Goal: Find specific page/section: Find specific page/section

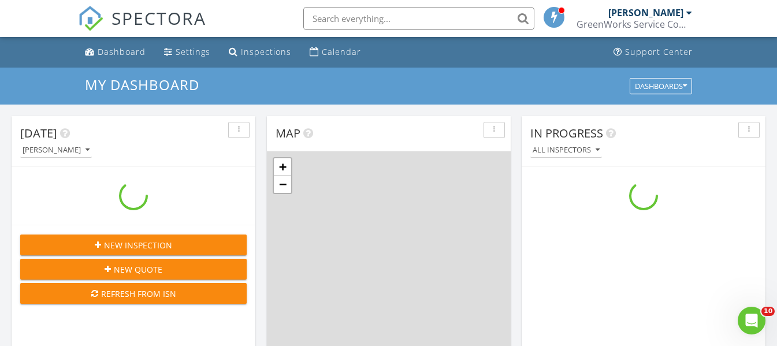
scroll to position [1069, 795]
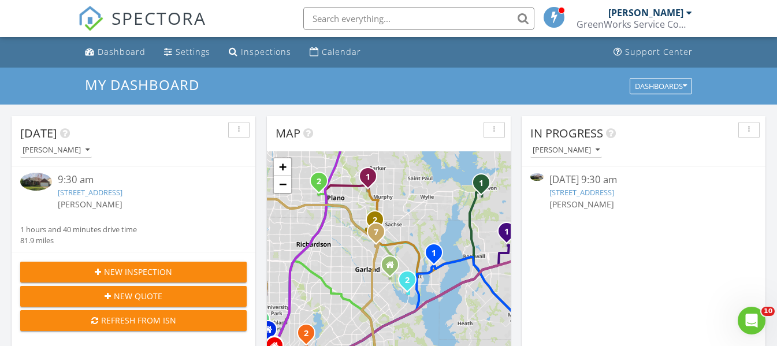
click at [122, 195] on link "[STREET_ADDRESS]" at bounding box center [90, 192] width 65 height 10
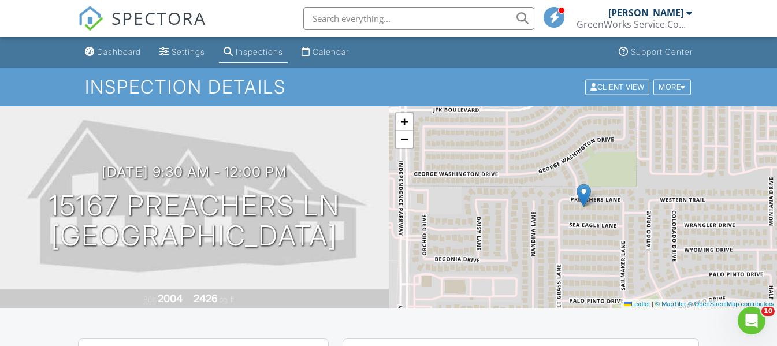
click at [345, 16] on input "text" at bounding box center [418, 18] width 231 height 23
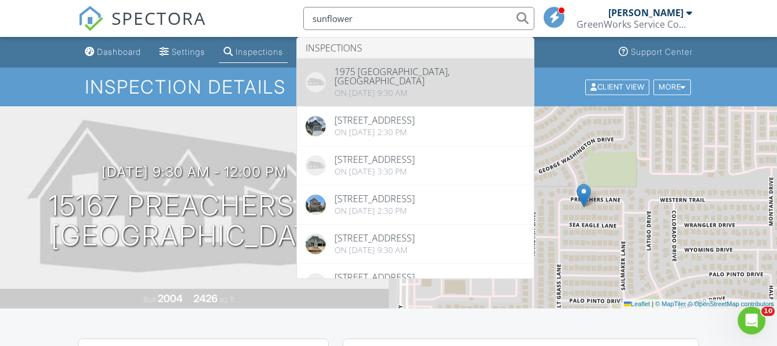
type input "sunflower"
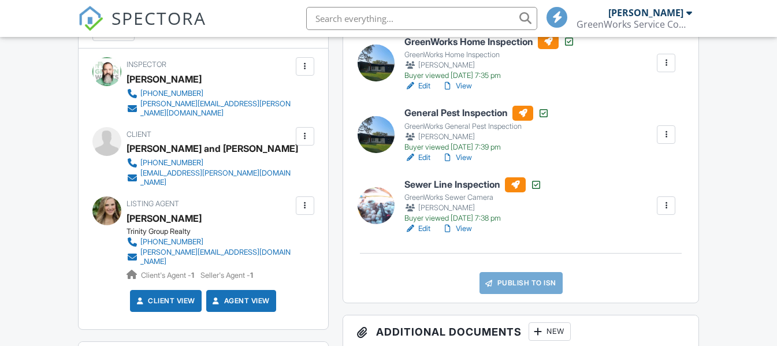
scroll to position [173, 0]
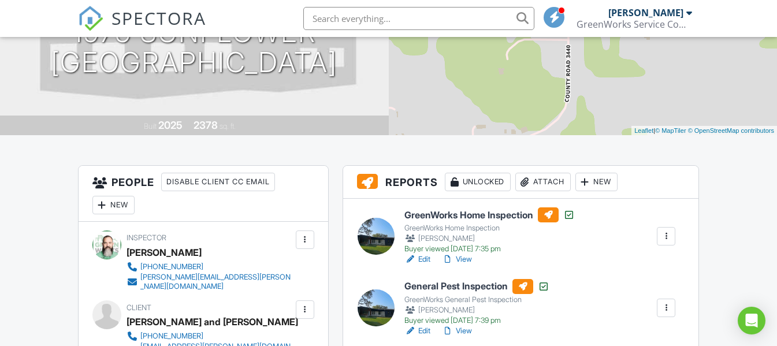
click at [469, 256] on link "View" at bounding box center [457, 259] width 30 height 12
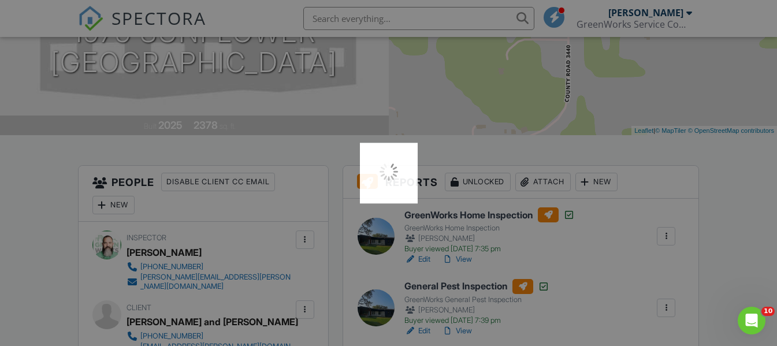
scroll to position [0, 0]
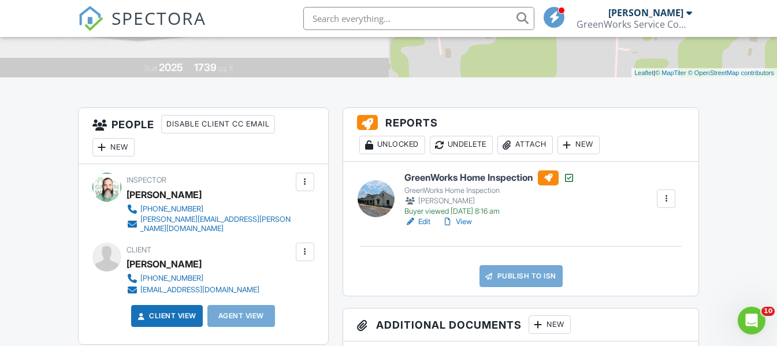
click at [150, 20] on span "SPECTORA" at bounding box center [158, 18] width 95 height 24
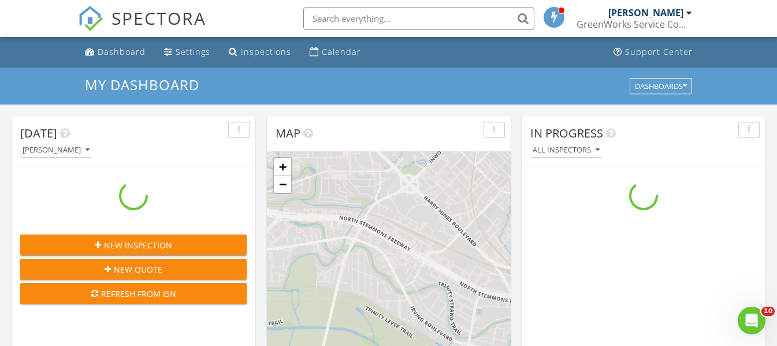
scroll to position [1069, 795]
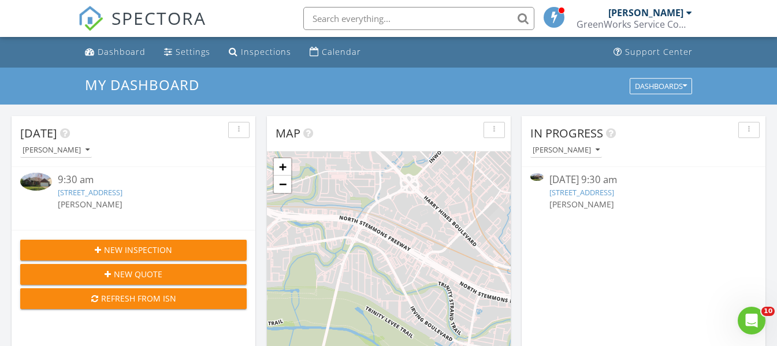
click at [106, 191] on link "15167 Preachers Ln, Frisco, TX 75035" at bounding box center [90, 192] width 65 height 10
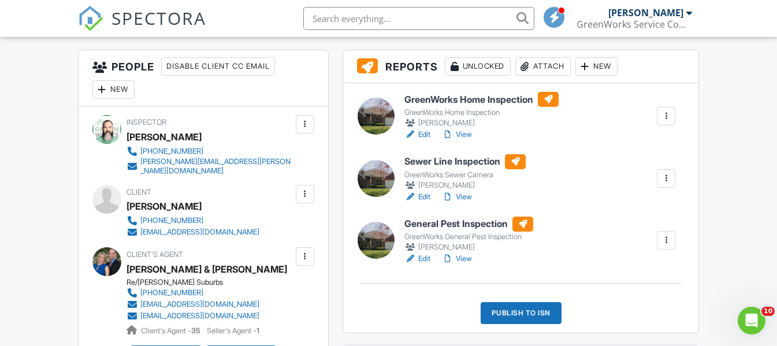
click at [429, 194] on link "Edit" at bounding box center [417, 197] width 26 height 12
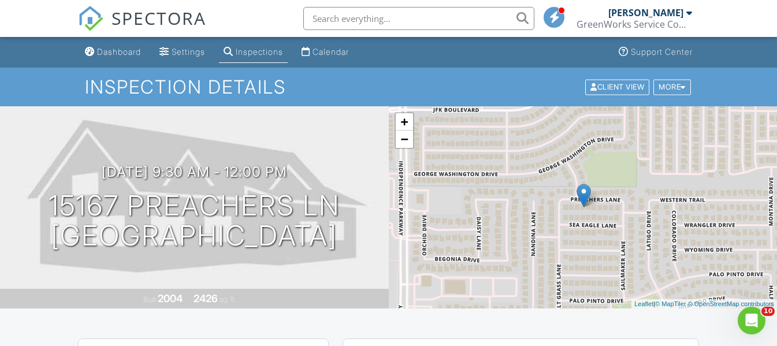
click at [321, 18] on input "text" at bounding box center [418, 18] width 231 height 23
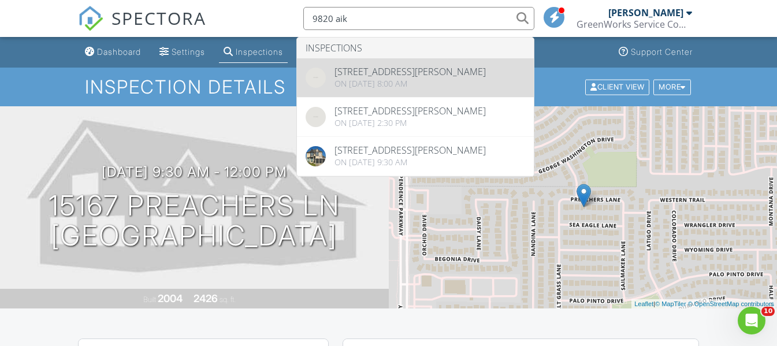
type input "9820 aik"
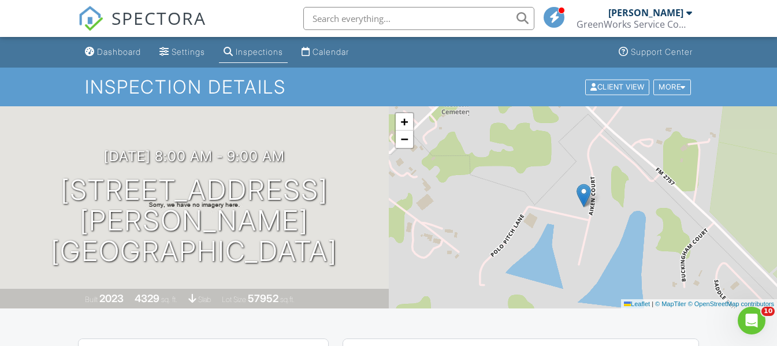
click at [330, 14] on input "text" at bounding box center [418, 18] width 231 height 23
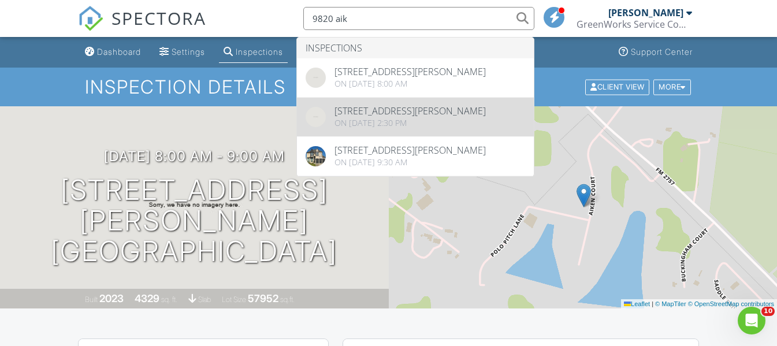
type input "9820 aik"
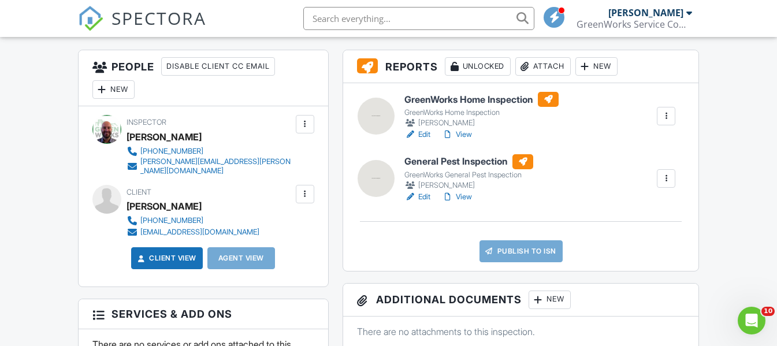
click at [465, 132] on link "View" at bounding box center [457, 135] width 30 height 12
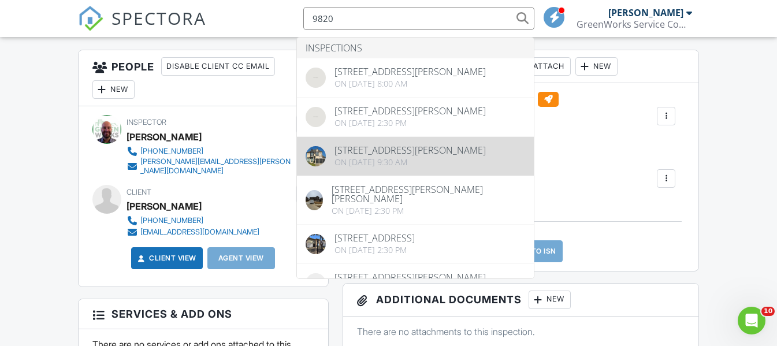
type input "9820"
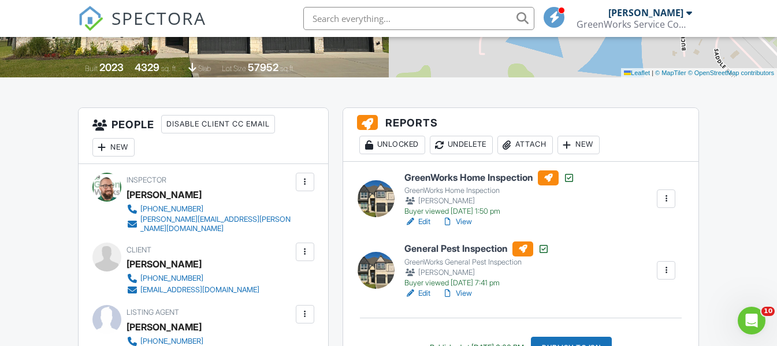
click at [465, 219] on link "View" at bounding box center [457, 222] width 30 height 12
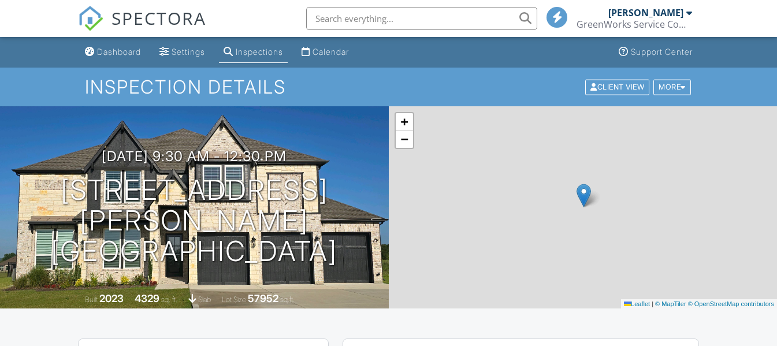
scroll to position [202, 0]
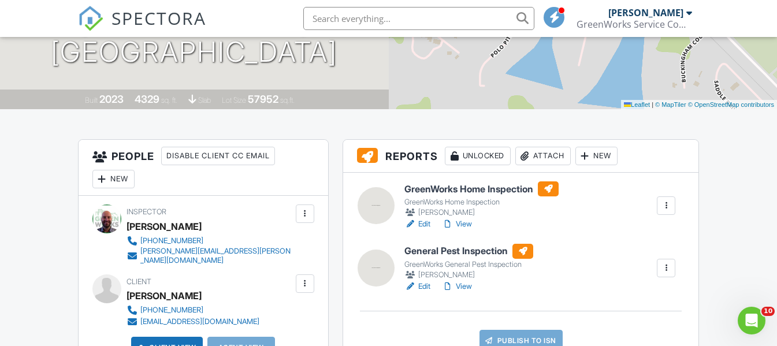
scroll to position [115, 0]
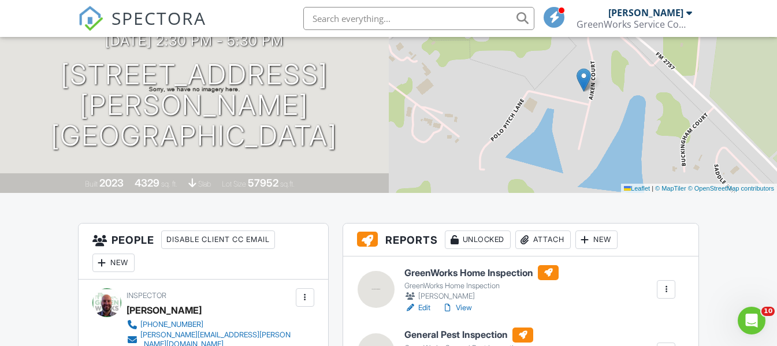
click at [152, 24] on span "SPECTORA" at bounding box center [158, 18] width 95 height 24
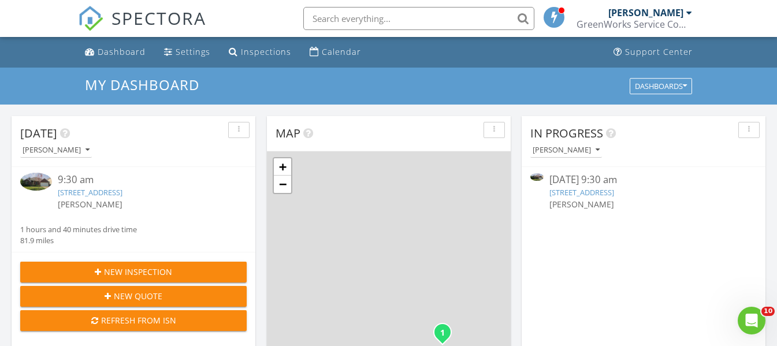
click at [114, 192] on link "[STREET_ADDRESS]" at bounding box center [90, 192] width 65 height 10
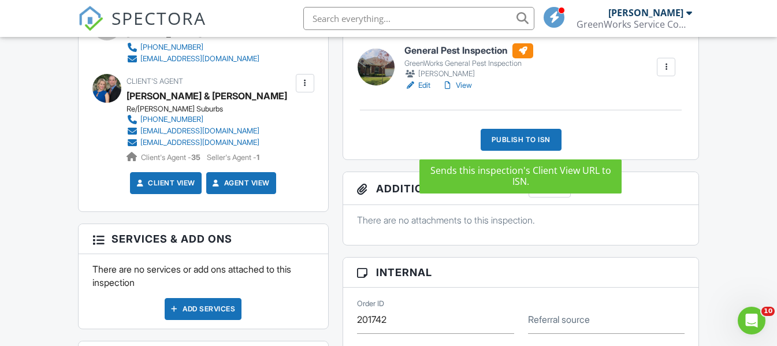
click at [513, 140] on div "Publish to ISN" at bounding box center [520, 140] width 81 height 22
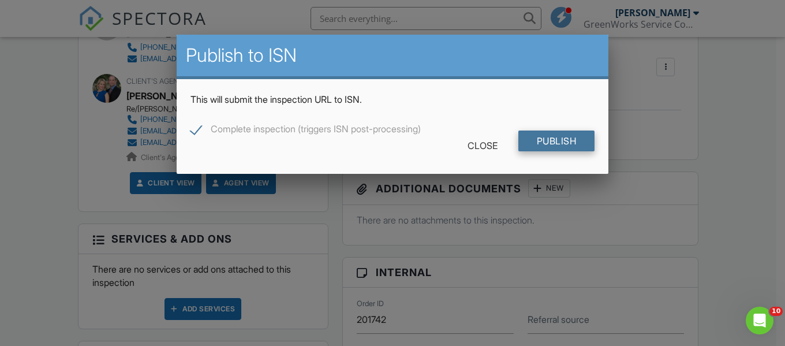
click at [555, 137] on input "Publish" at bounding box center [557, 141] width 77 height 21
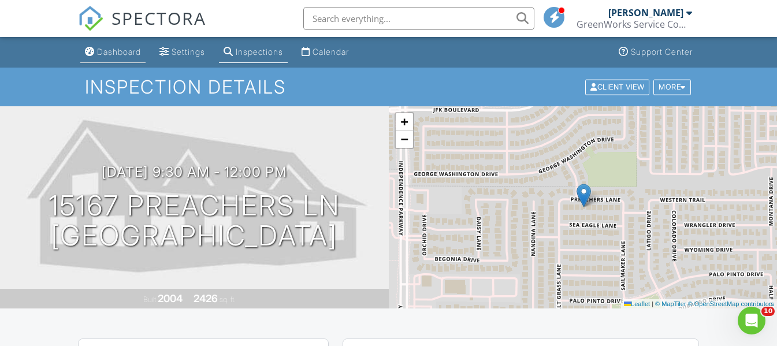
click at [124, 56] on div "Dashboard" at bounding box center [119, 52] width 44 height 10
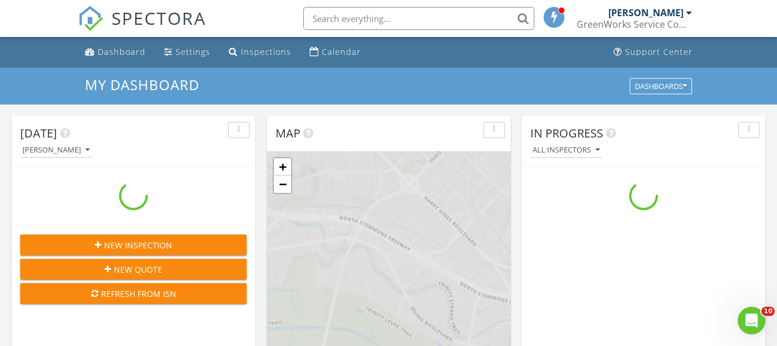
scroll to position [1069, 795]
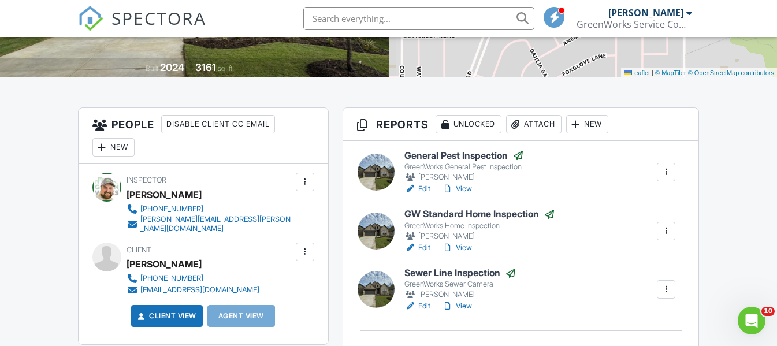
click at [463, 305] on link "View" at bounding box center [457, 306] width 30 height 12
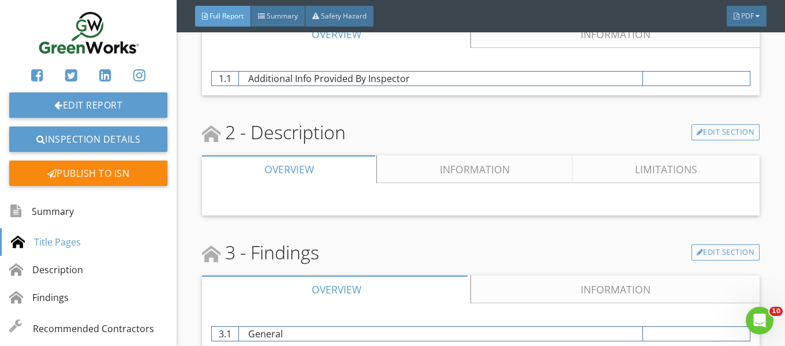
scroll to position [1071, 0]
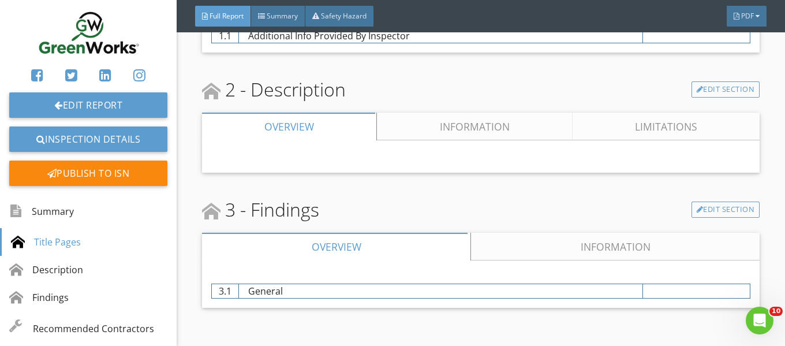
click at [550, 234] on link "Information" at bounding box center [615, 247] width 289 height 28
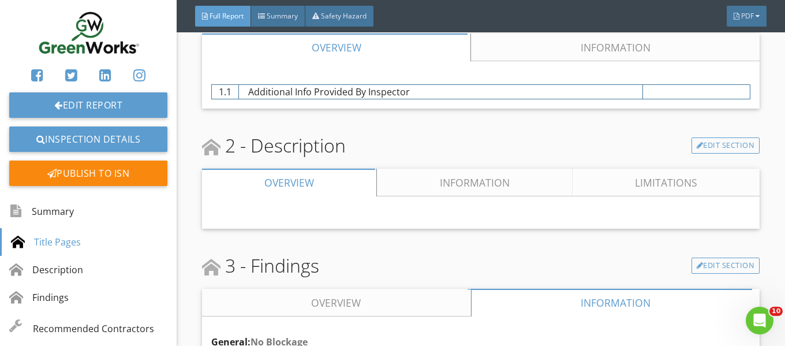
scroll to position [987, 0]
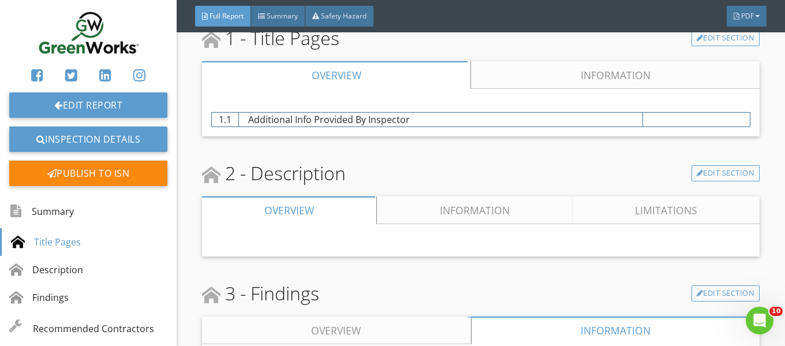
click at [441, 209] on link "Information" at bounding box center [474, 210] width 195 height 28
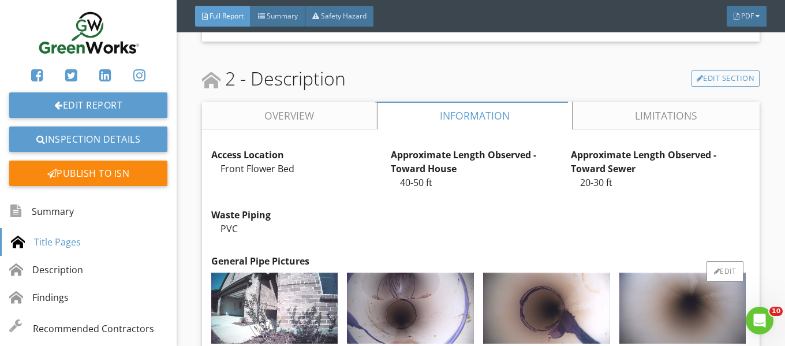
scroll to position [1045, 0]
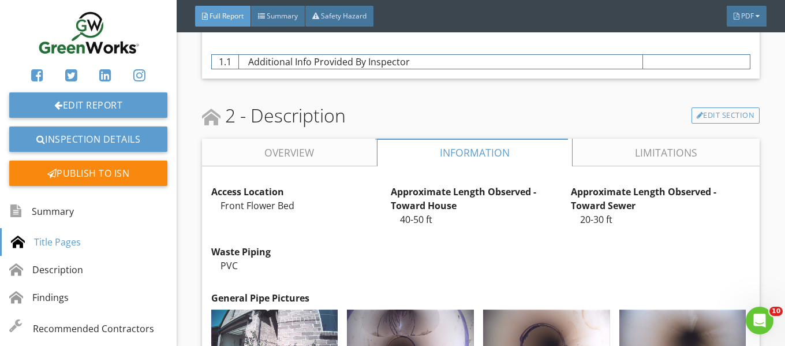
click at [289, 153] on link "Overview" at bounding box center [289, 153] width 175 height 28
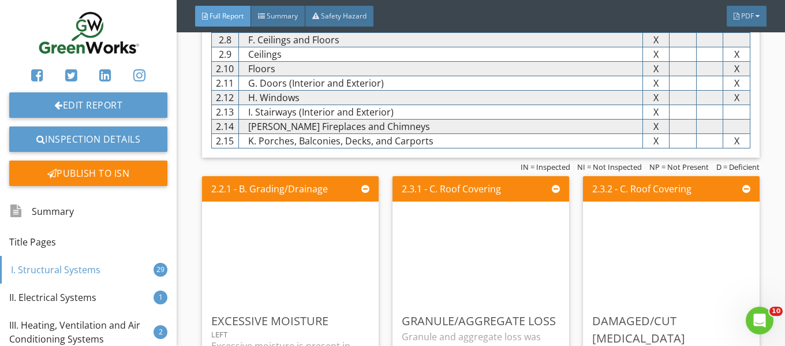
scroll to position [2483, 0]
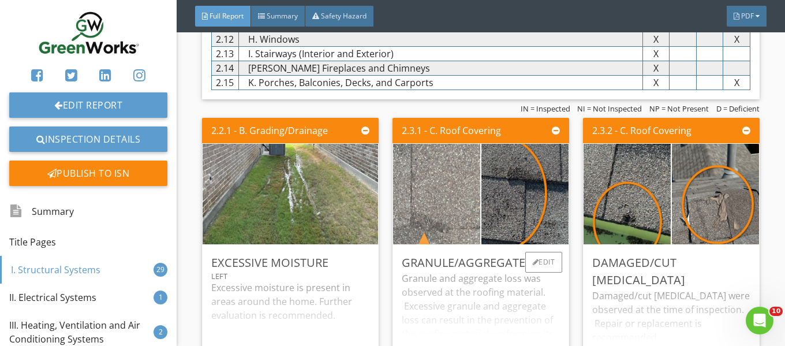
click at [461, 195] on img at bounding box center [436, 194] width 188 height 251
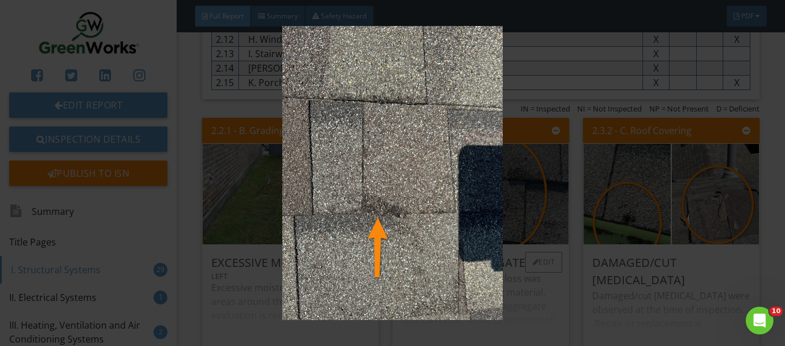
click at [461, 195] on img at bounding box center [392, 172] width 711 height 293
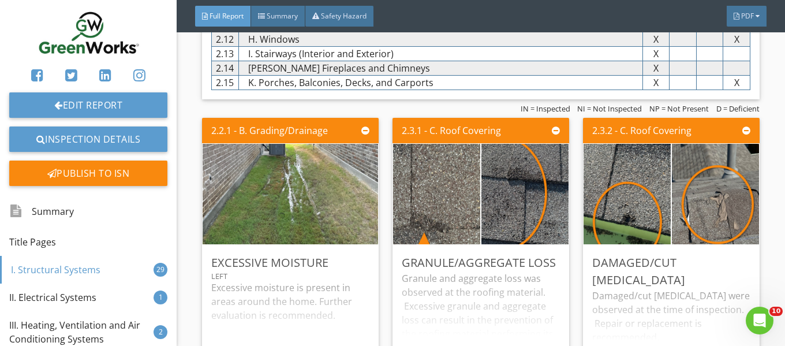
click at [521, 183] on img at bounding box center [525, 194] width 188 height 251
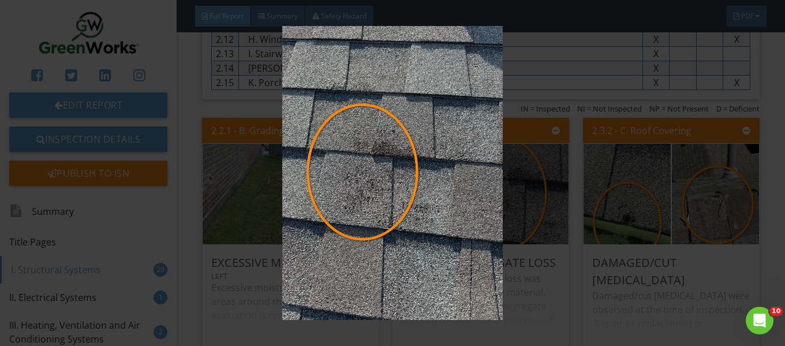
click at [521, 183] on img at bounding box center [392, 172] width 711 height 293
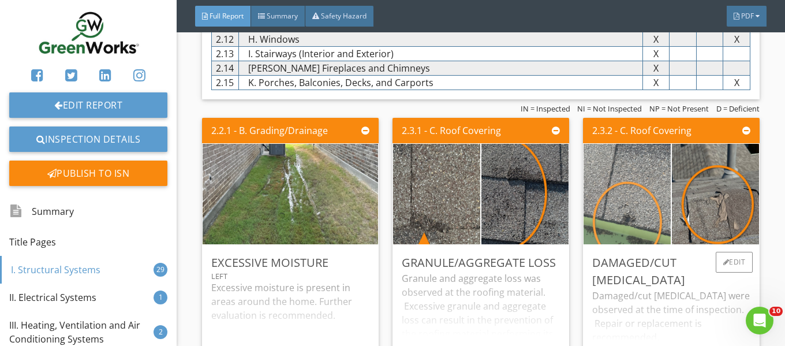
click at [637, 192] on img at bounding box center [627, 194] width 188 height 251
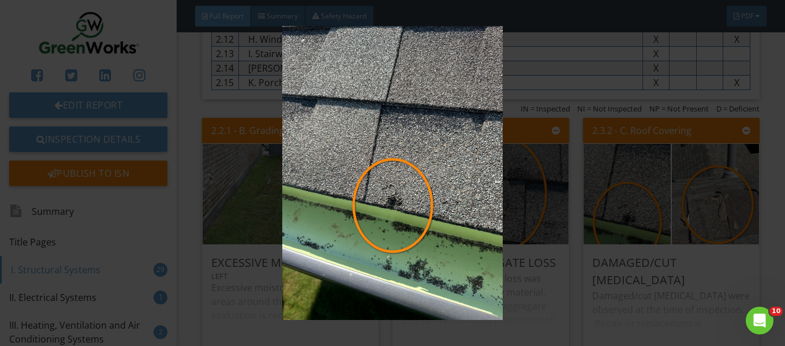
click at [630, 193] on img at bounding box center [392, 172] width 711 height 293
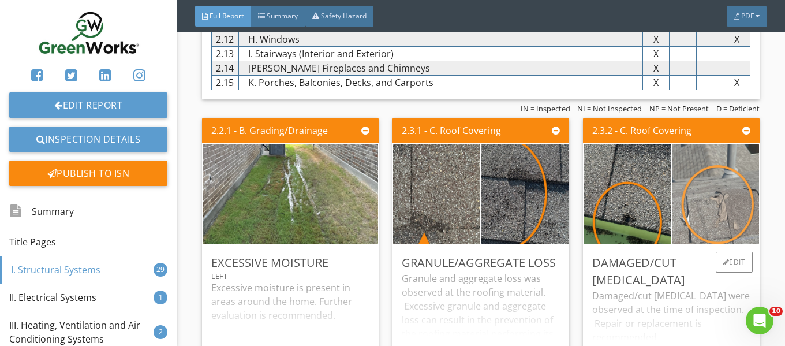
click at [706, 188] on img at bounding box center [715, 194] width 188 height 251
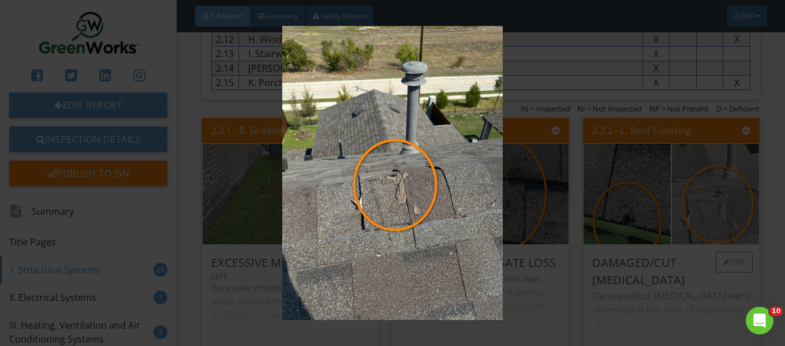
click at [706, 188] on img at bounding box center [392, 172] width 711 height 293
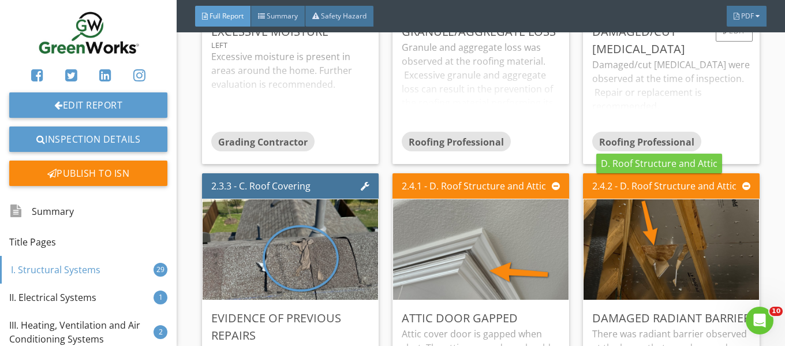
scroll to position [2887, 0]
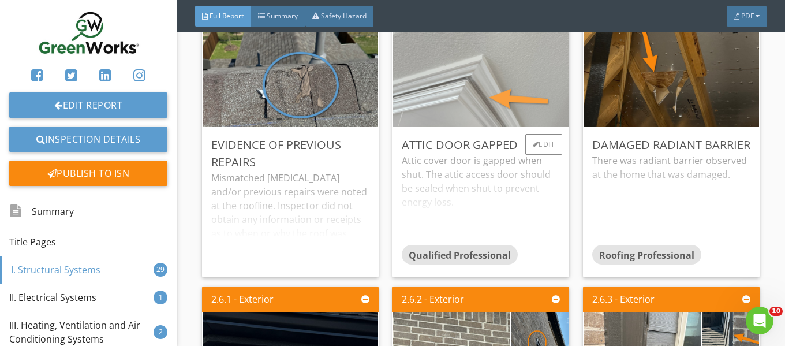
click at [415, 113] on img at bounding box center [481, 76] width 188 height 251
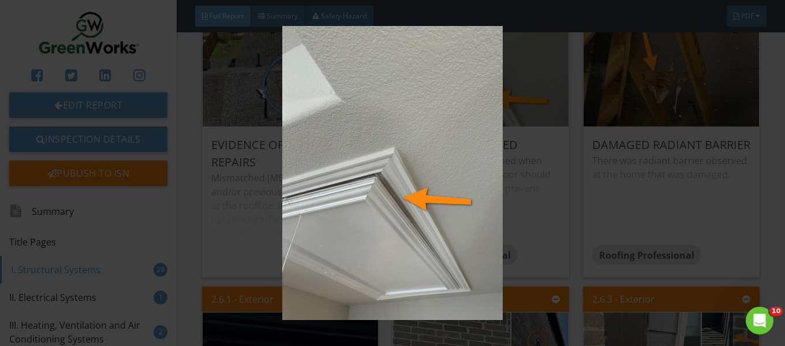
click at [441, 118] on img at bounding box center [392, 172] width 711 height 293
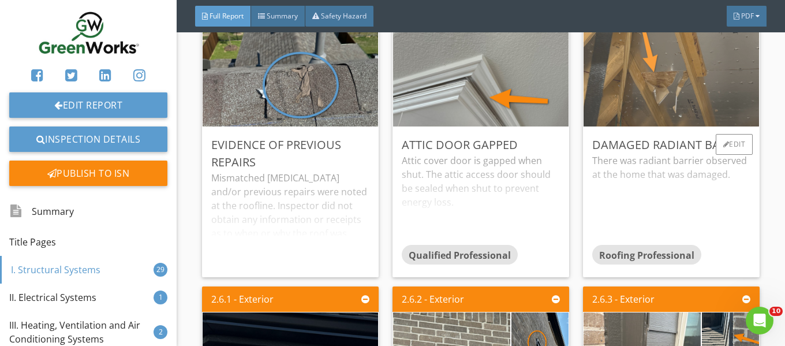
click at [672, 120] on img at bounding box center [671, 76] width 188 height 251
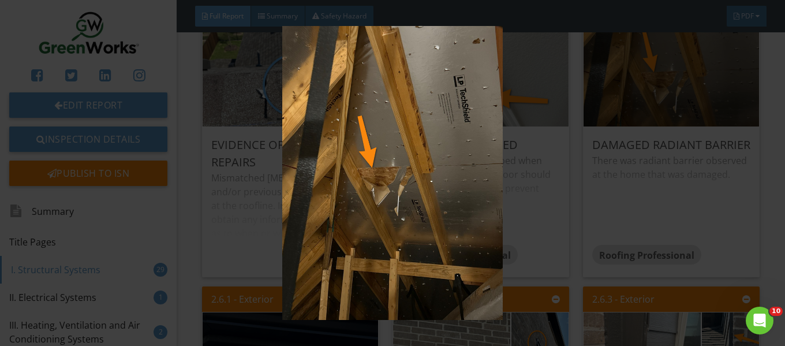
click at [672, 120] on img at bounding box center [392, 172] width 711 height 293
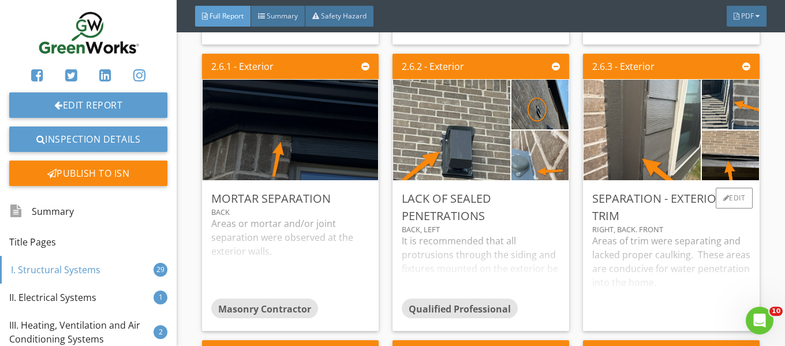
scroll to position [3118, 0]
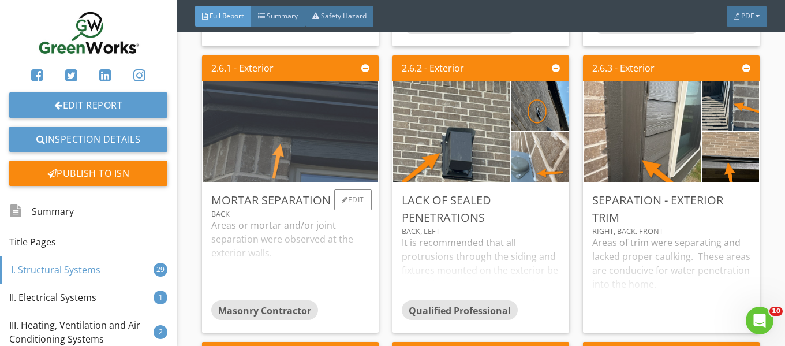
click at [342, 170] on img at bounding box center [290, 131] width 188 height 251
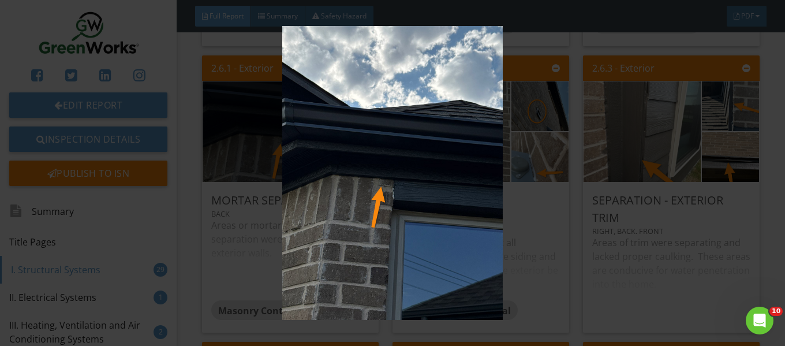
click at [371, 170] on img at bounding box center [392, 172] width 711 height 293
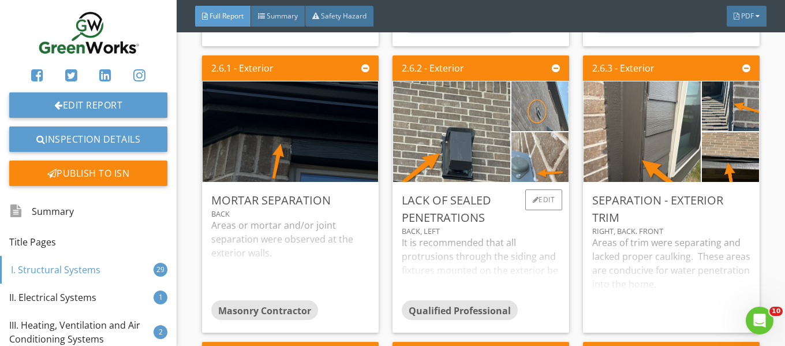
click at [551, 118] on img at bounding box center [540, 106] width 93 height 124
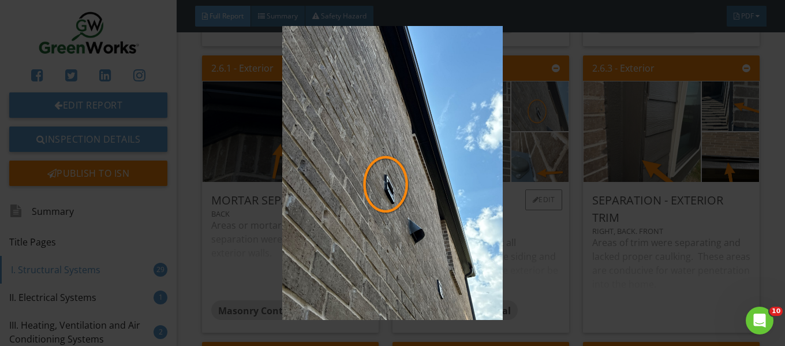
click at [551, 119] on img at bounding box center [392, 172] width 711 height 293
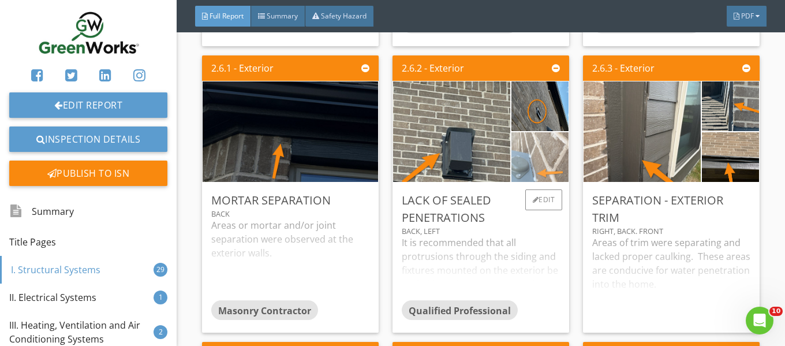
click at [538, 151] on img at bounding box center [540, 157] width 93 height 124
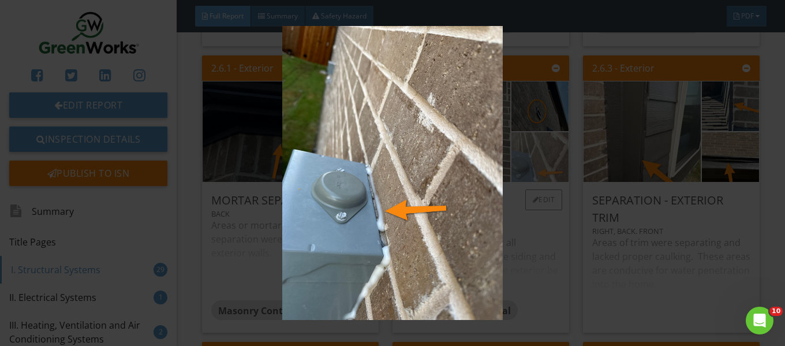
click at [538, 151] on img at bounding box center [392, 172] width 711 height 293
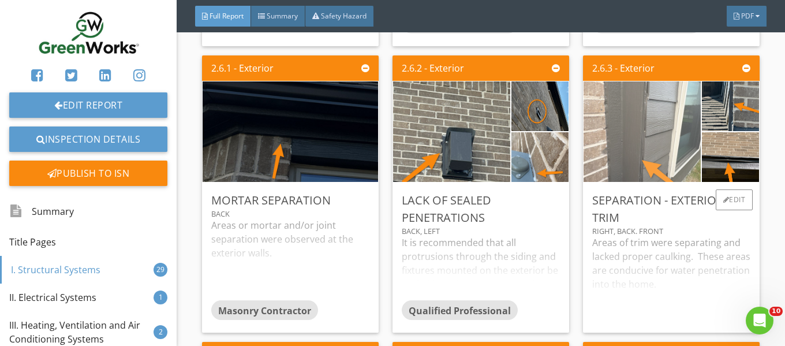
click at [660, 149] on img at bounding box center [642, 131] width 188 height 251
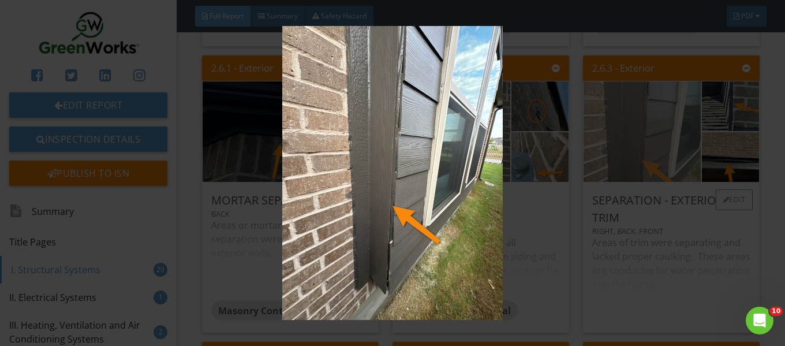
click at [660, 149] on img at bounding box center [392, 172] width 711 height 293
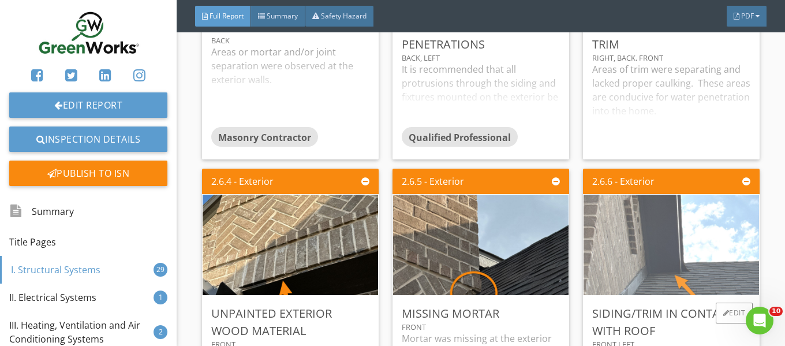
scroll to position [3465, 0]
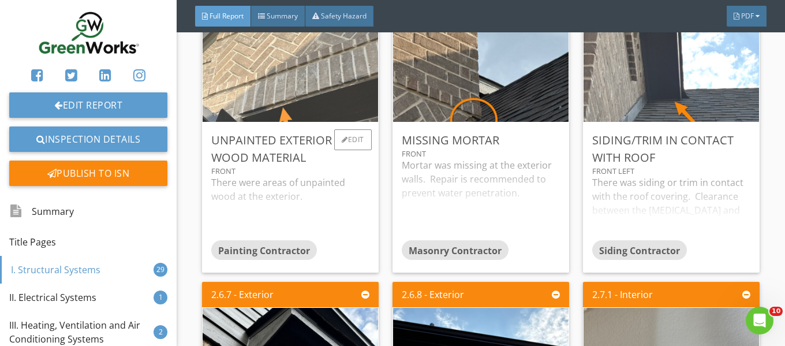
click at [340, 111] on img at bounding box center [290, 71] width 188 height 251
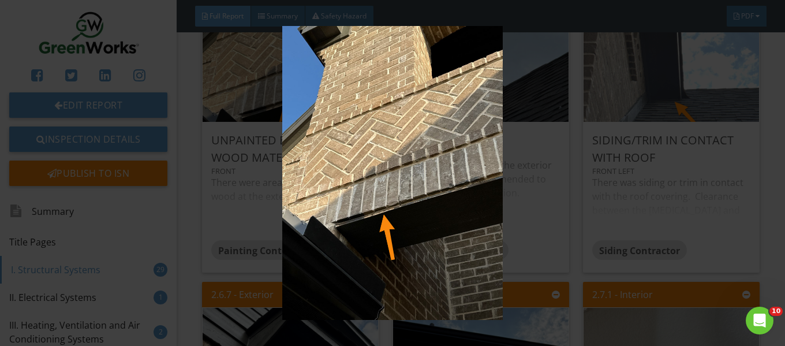
click at [352, 107] on img at bounding box center [392, 172] width 711 height 293
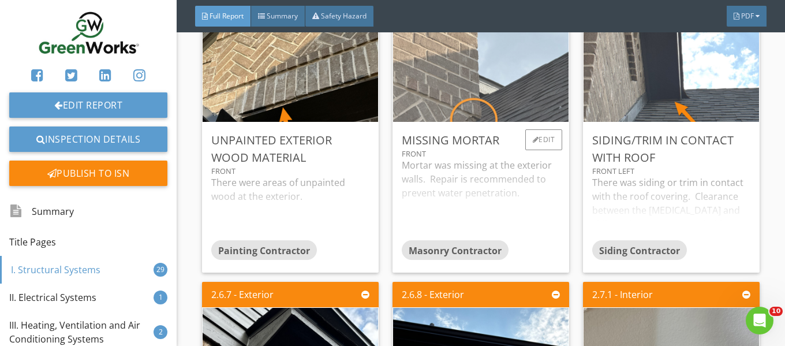
click at [510, 111] on img at bounding box center [481, 71] width 188 height 251
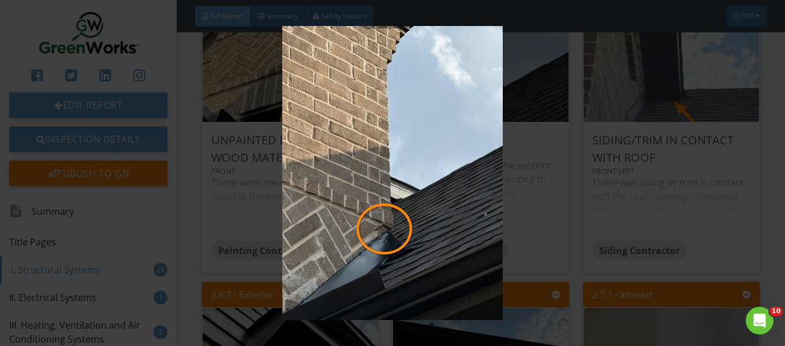
click at [545, 94] on img at bounding box center [392, 172] width 711 height 293
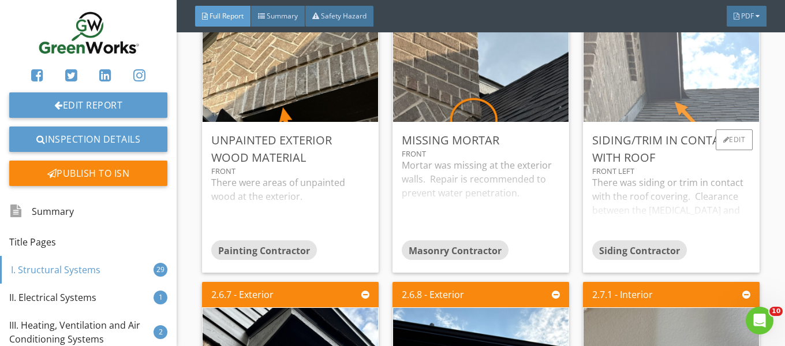
click at [713, 96] on img at bounding box center [671, 71] width 188 height 251
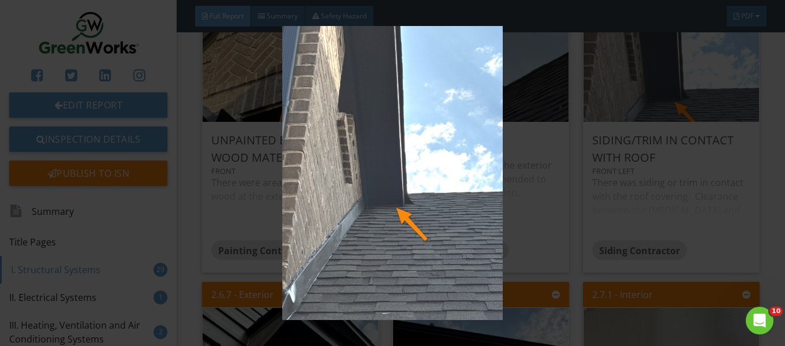
click at [710, 95] on img at bounding box center [392, 172] width 711 height 293
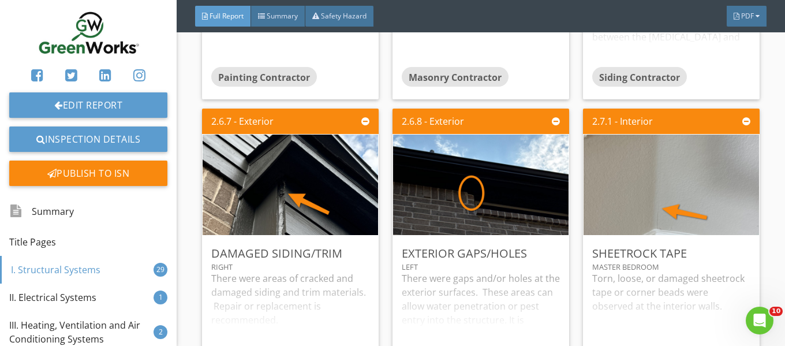
scroll to position [3696, 0]
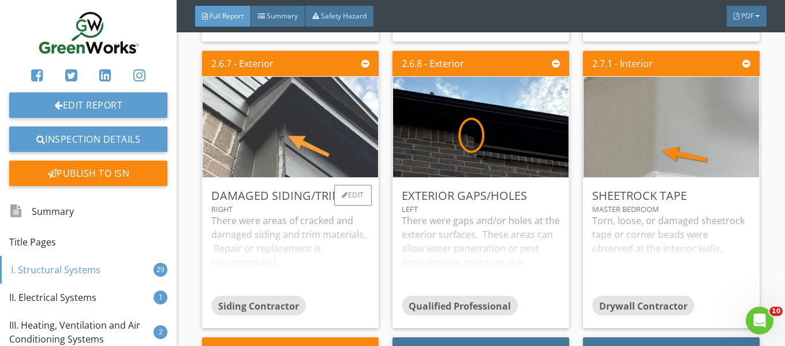
click at [358, 154] on img at bounding box center [290, 127] width 188 height 251
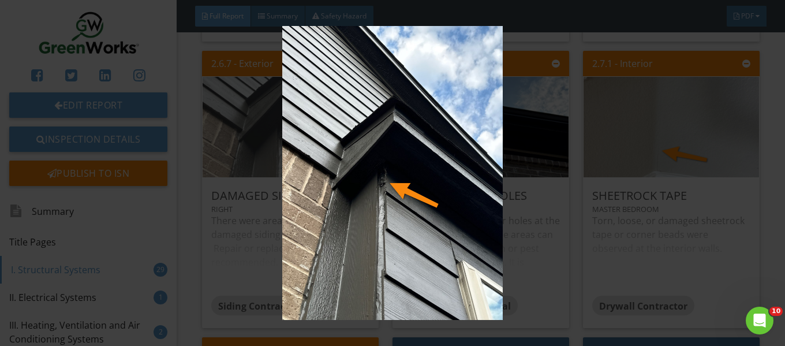
click at [358, 154] on img at bounding box center [392, 172] width 711 height 293
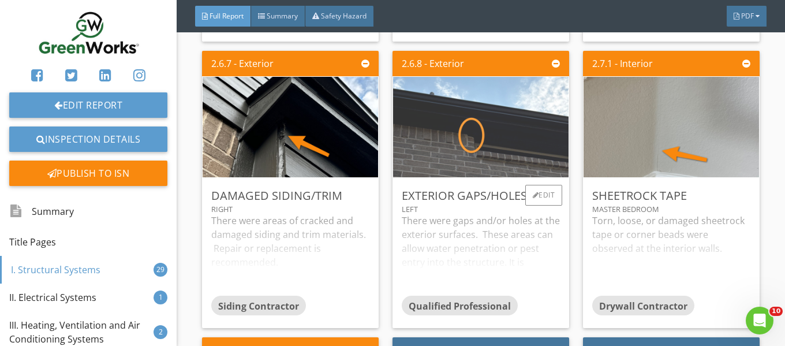
click at [515, 147] on img at bounding box center [481, 127] width 188 height 251
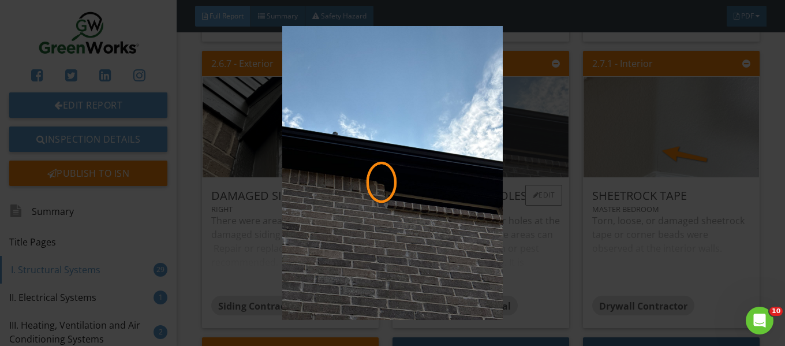
click at [515, 147] on img at bounding box center [392, 172] width 711 height 293
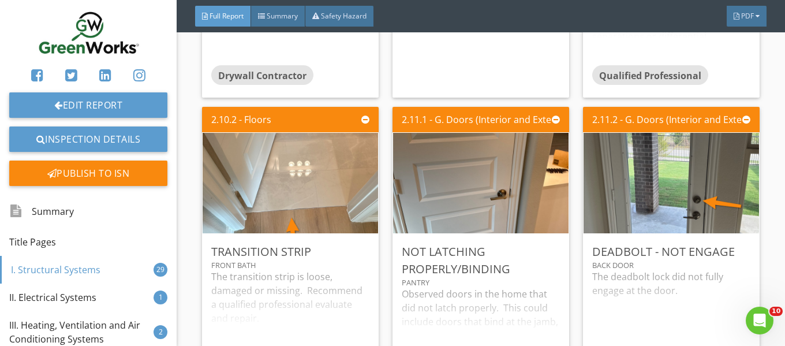
scroll to position [4215, 0]
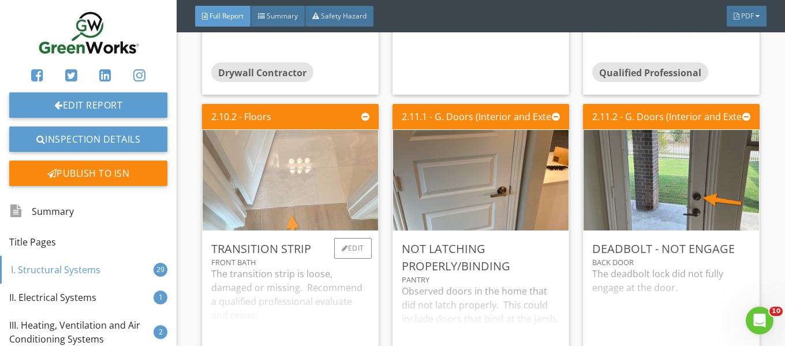
click at [340, 215] on img at bounding box center [290, 180] width 188 height 251
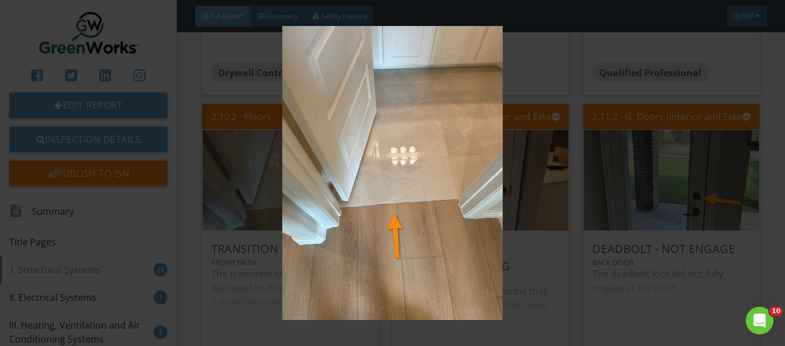
click at [550, 182] on img at bounding box center [392, 172] width 711 height 293
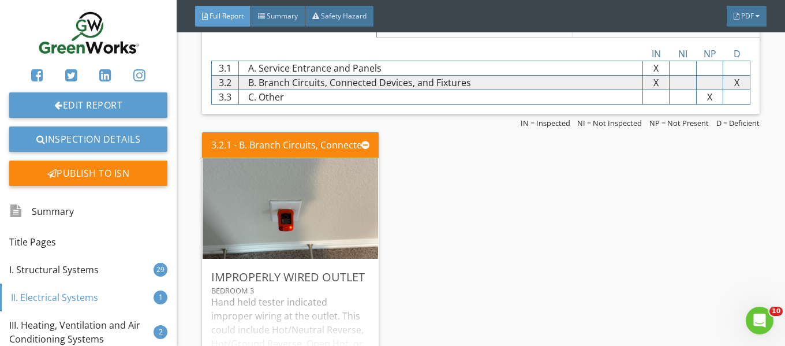
scroll to position [5486, 0]
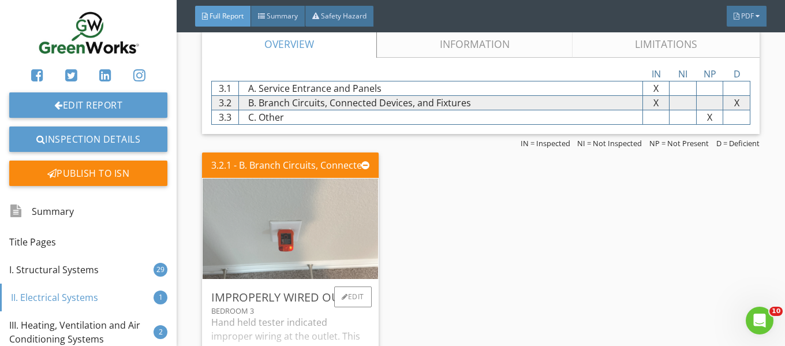
click at [272, 251] on img at bounding box center [290, 228] width 188 height 251
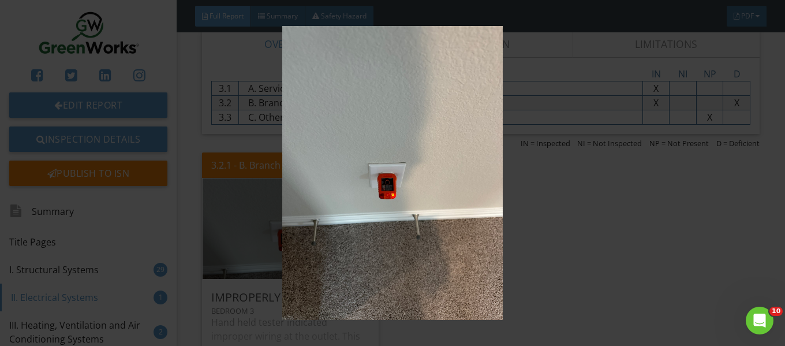
click at [434, 222] on img at bounding box center [392, 172] width 711 height 293
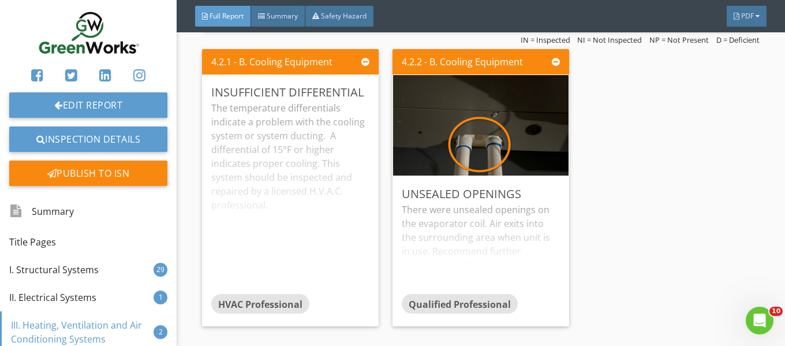
scroll to position [5948, 0]
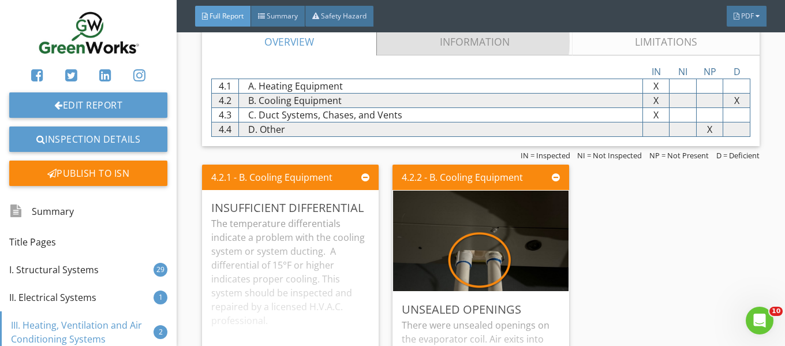
click at [483, 43] on link "Information" at bounding box center [474, 42] width 195 height 28
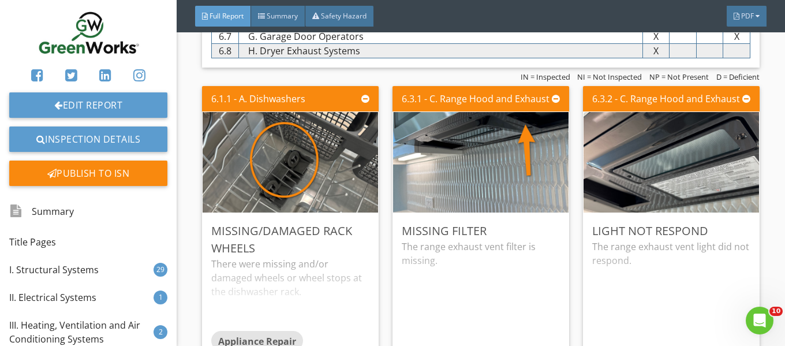
scroll to position [11318, 0]
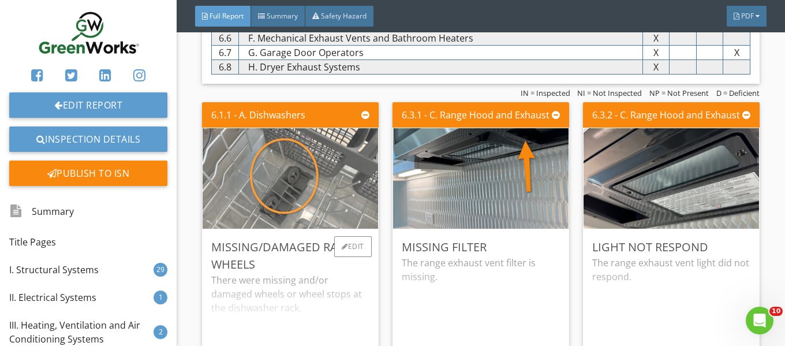
click at [329, 160] on img at bounding box center [290, 178] width 188 height 251
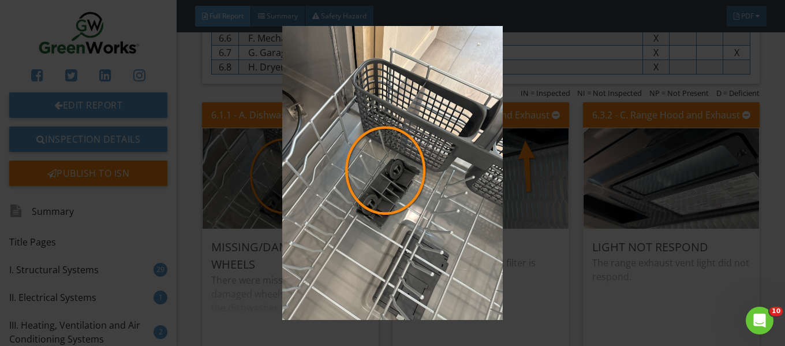
click at [329, 161] on img at bounding box center [392, 172] width 711 height 293
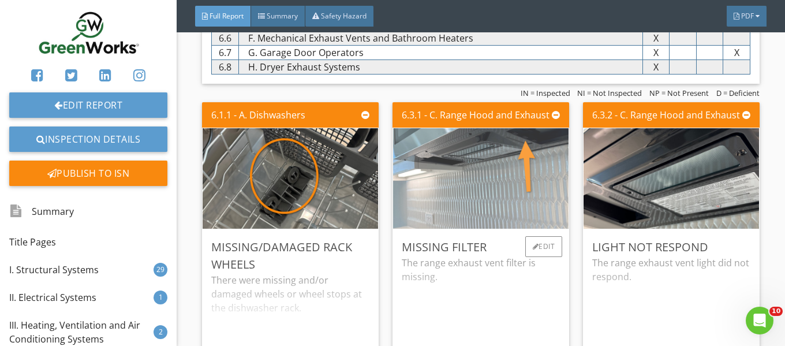
click at [483, 177] on img at bounding box center [481, 178] width 188 height 251
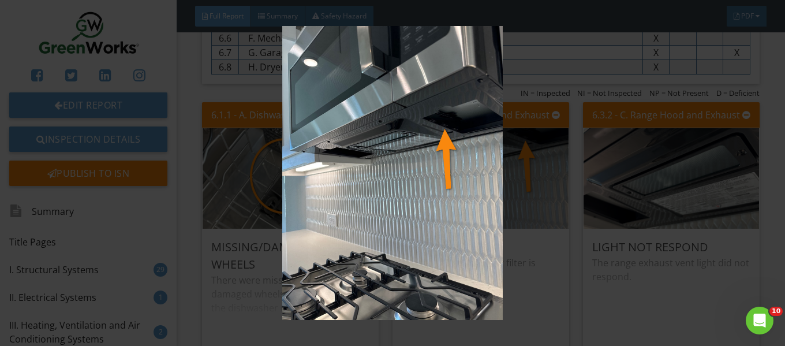
click at [486, 174] on img at bounding box center [392, 172] width 711 height 293
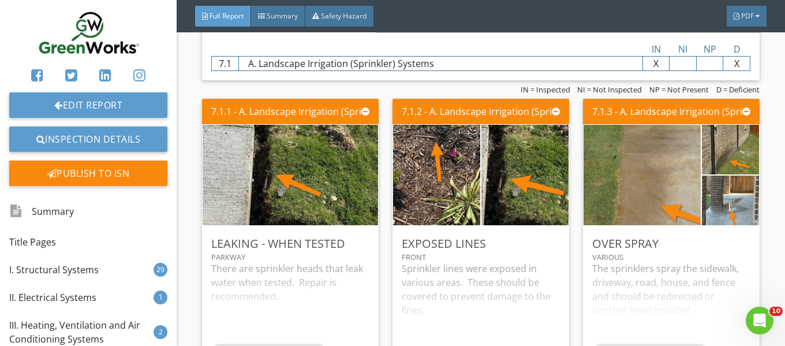
scroll to position [11935, 0]
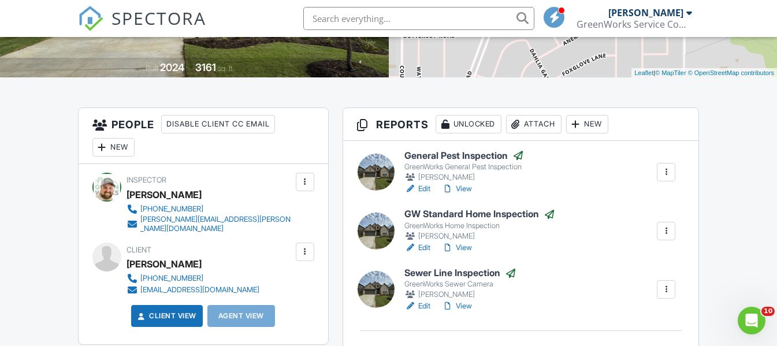
click at [467, 249] on link "View" at bounding box center [457, 248] width 30 height 12
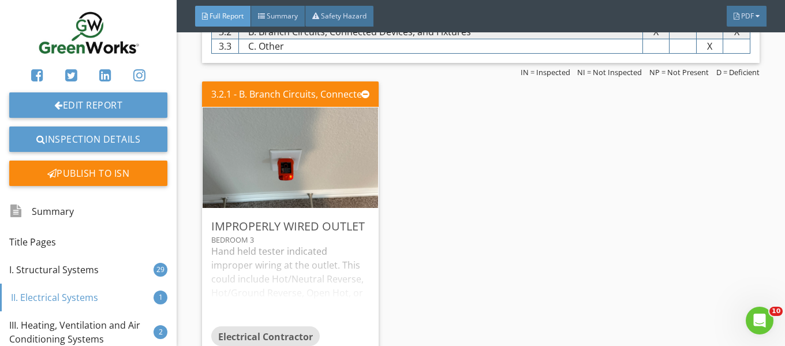
scroll to position [5588, 0]
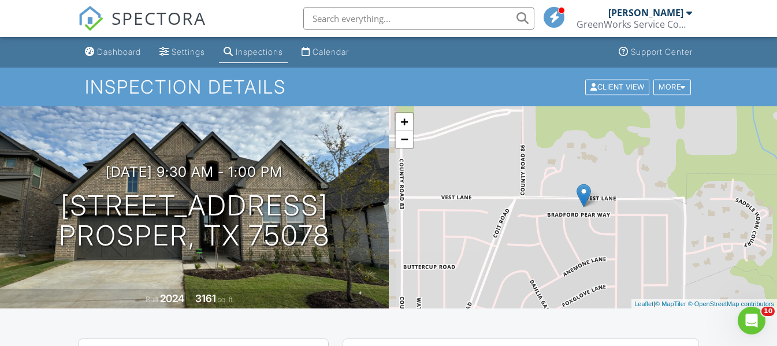
click at [103, 49] on div "Dashboard" at bounding box center [119, 52] width 44 height 10
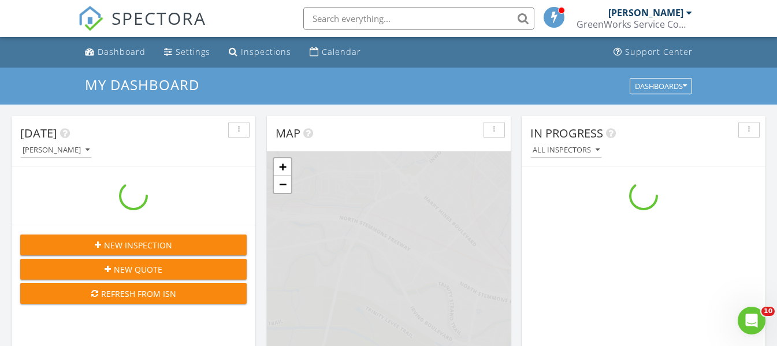
scroll to position [1069, 795]
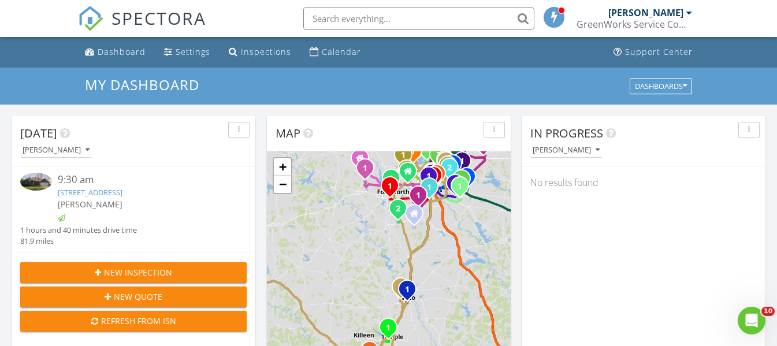
click at [335, 20] on input "text" at bounding box center [418, 18] width 231 height 23
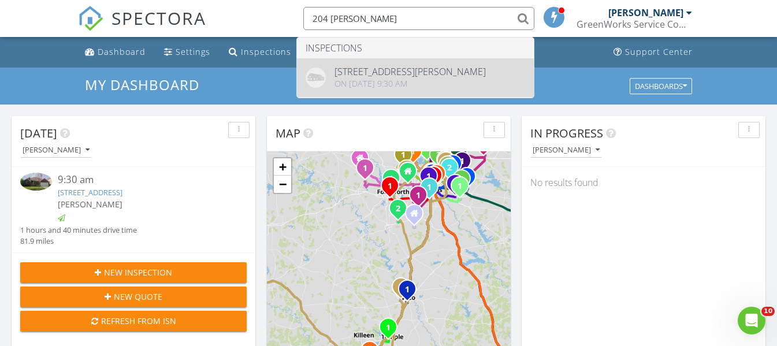
type input "204 [PERSON_NAME]"
